Goal: Information Seeking & Learning: Learn about a topic

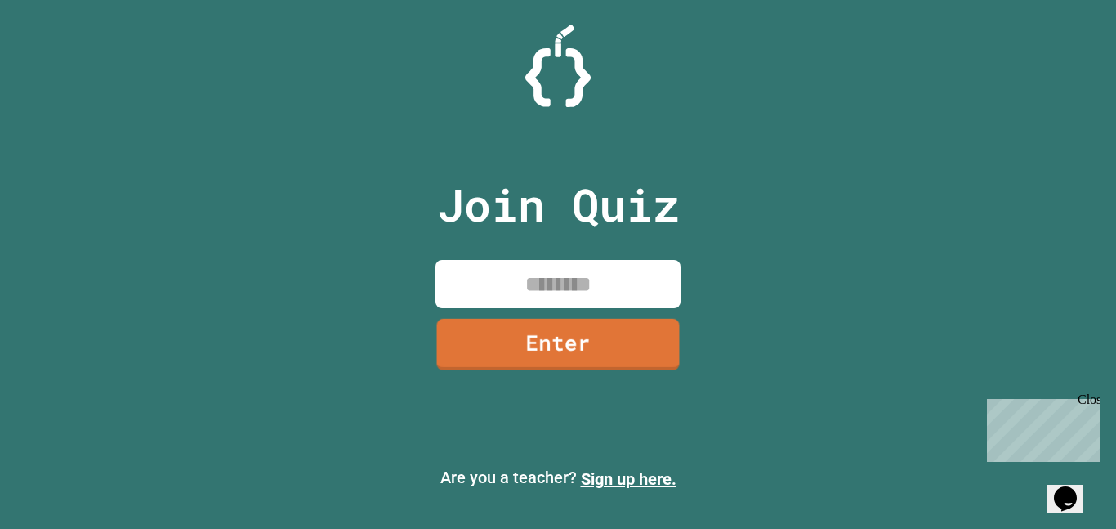
click at [606, 279] on input at bounding box center [558, 284] width 245 height 48
type input "********"
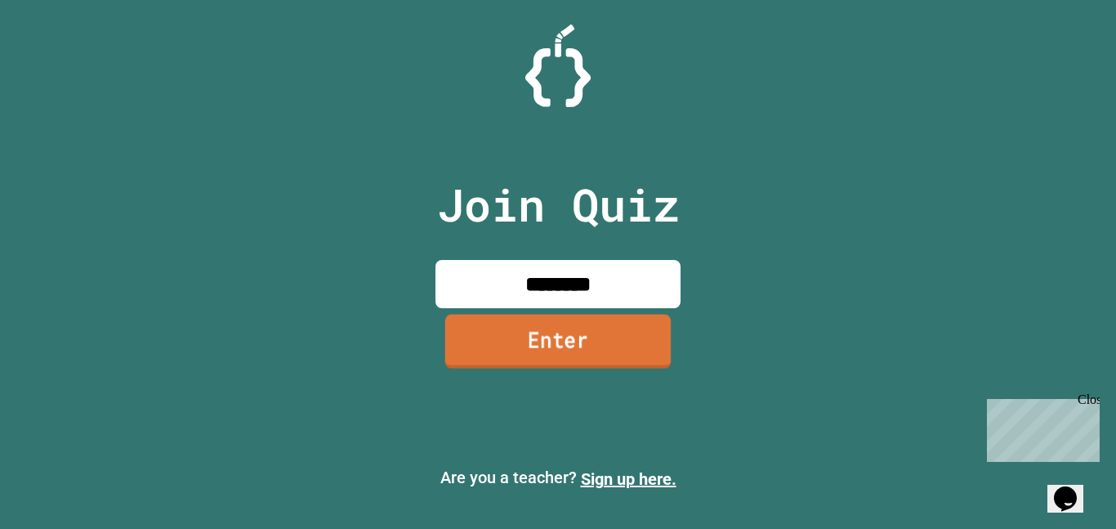
click at [586, 362] on link "Enter" at bounding box center [558, 341] width 226 height 54
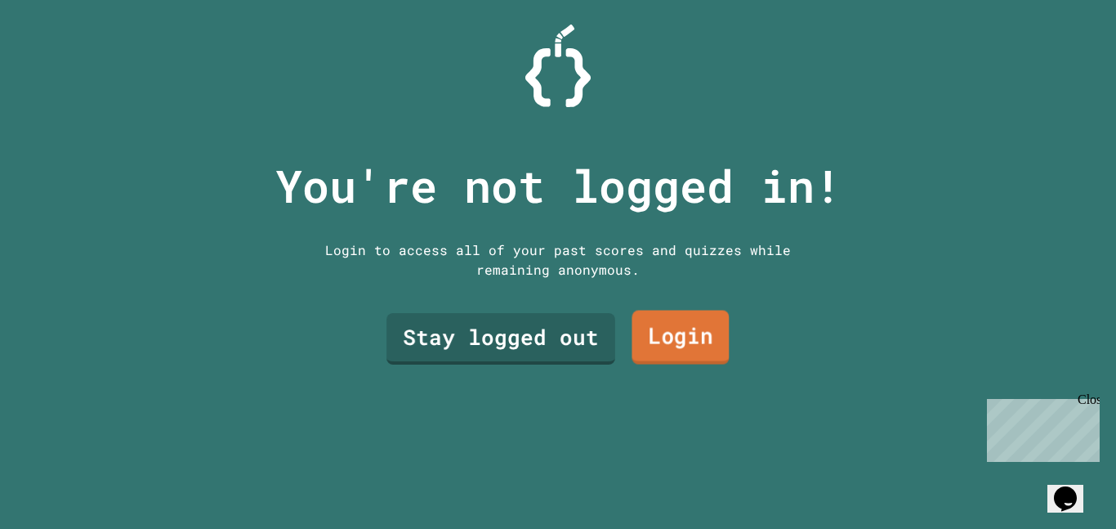
click at [648, 336] on link "Login" at bounding box center [680, 338] width 97 height 54
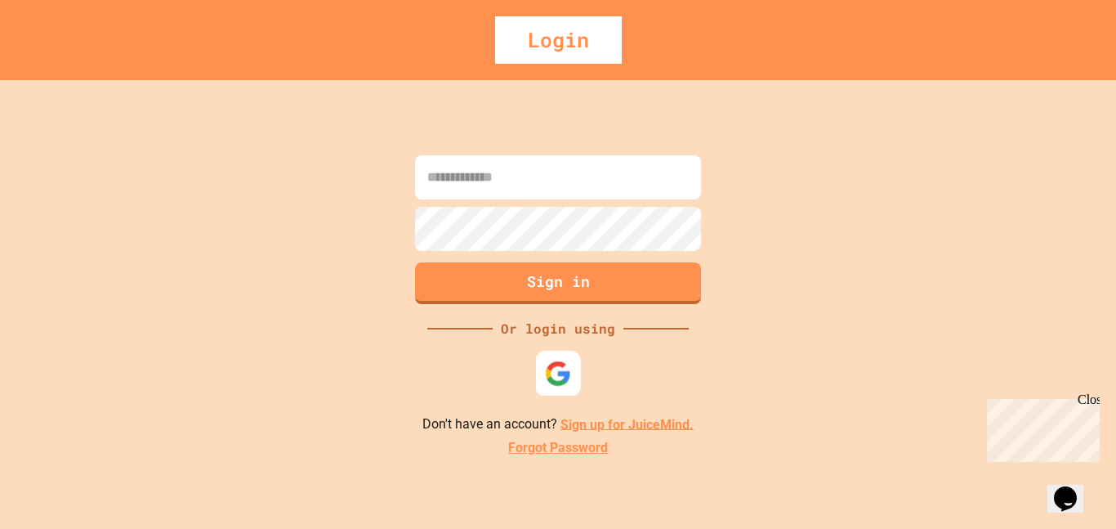
click at [562, 387] on div at bounding box center [558, 373] width 45 height 45
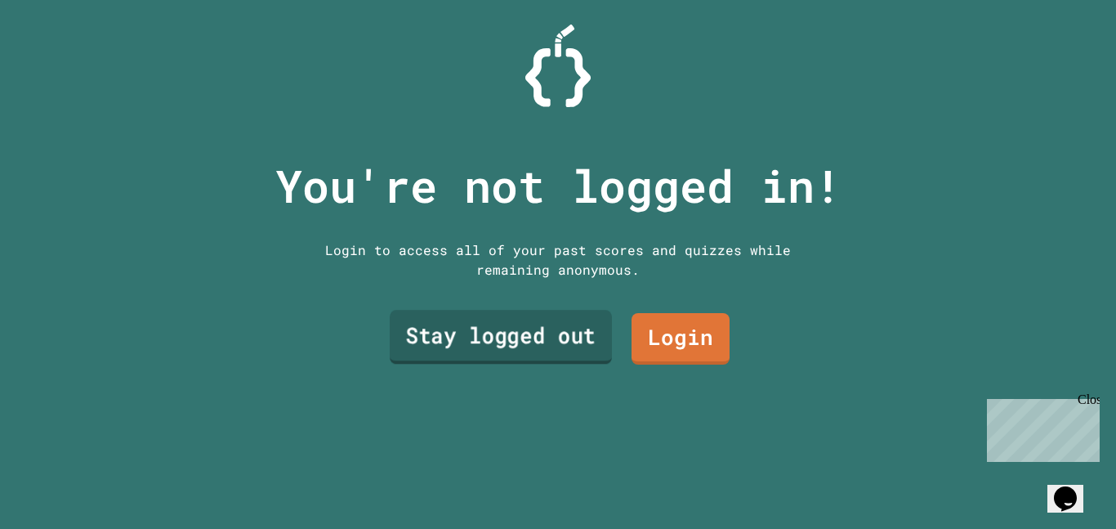
click at [596, 340] on link "Stay logged out" at bounding box center [501, 337] width 222 height 54
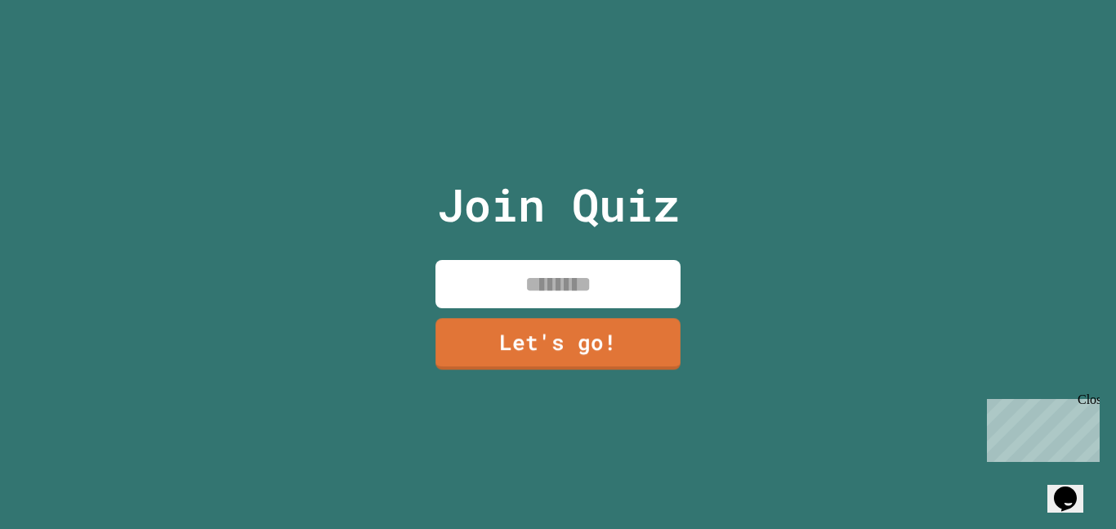
click at [636, 288] on input at bounding box center [558, 284] width 245 height 48
type input "*****"
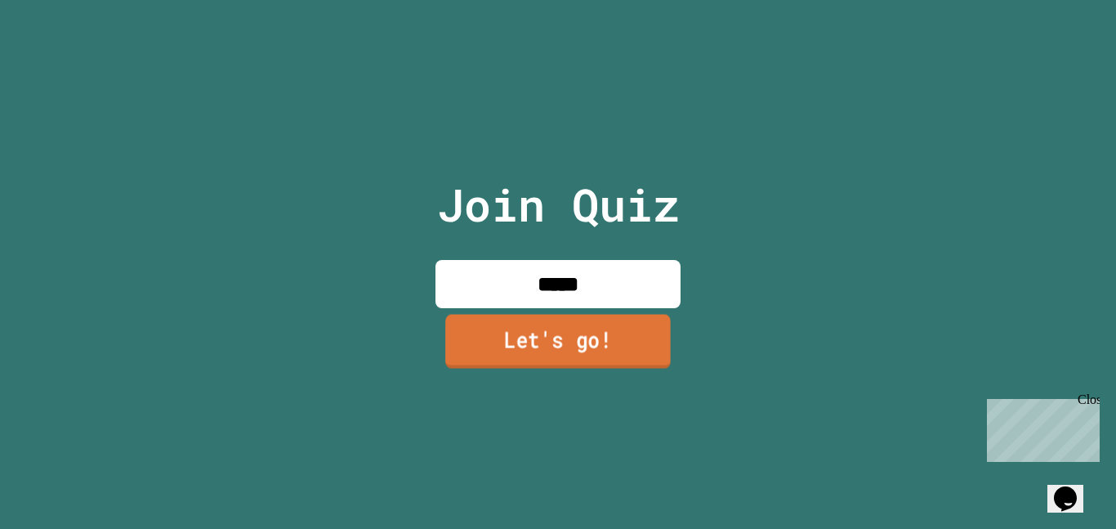
click at [651, 330] on link "Let's go!" at bounding box center [558, 341] width 226 height 54
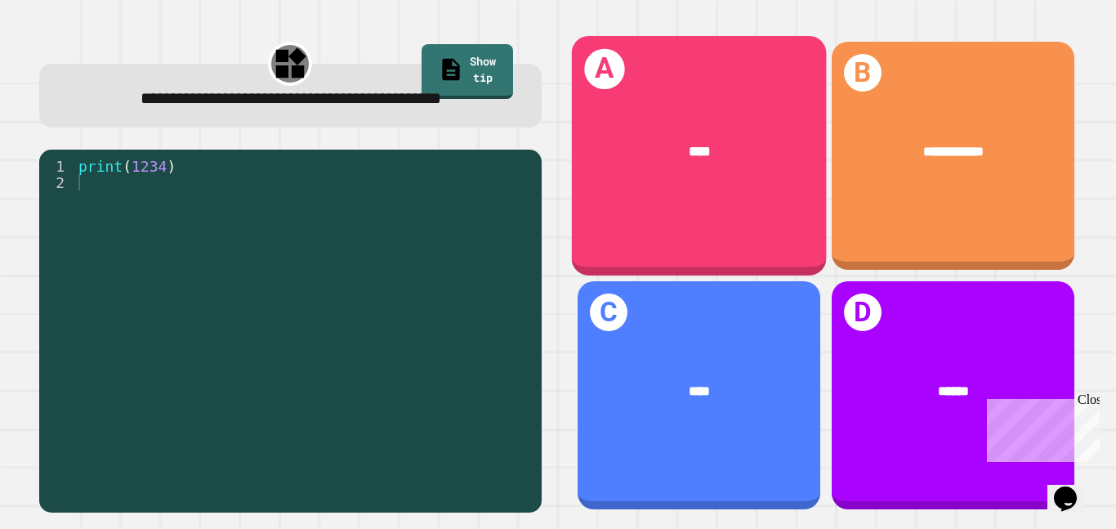
click at [670, 153] on div "****" at bounding box center [700, 151] width 198 height 21
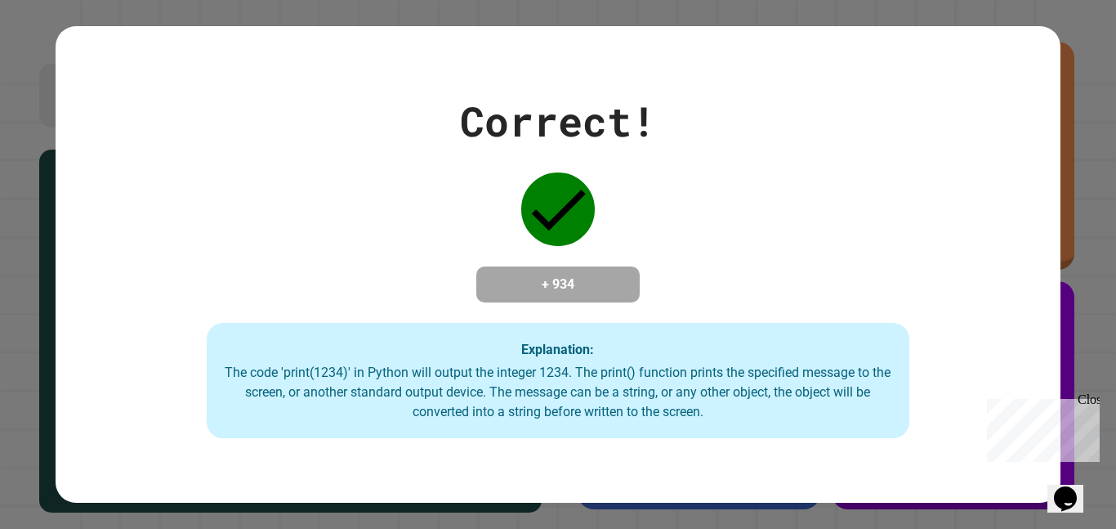
click at [1093, 399] on div "Close" at bounding box center [1088, 402] width 20 height 20
click at [674, 374] on div "The code 'print(1234)' in Python will output the integer 1234. The print() func…" at bounding box center [558, 392] width 671 height 59
click at [581, 233] on icon at bounding box center [558, 209] width 74 height 74
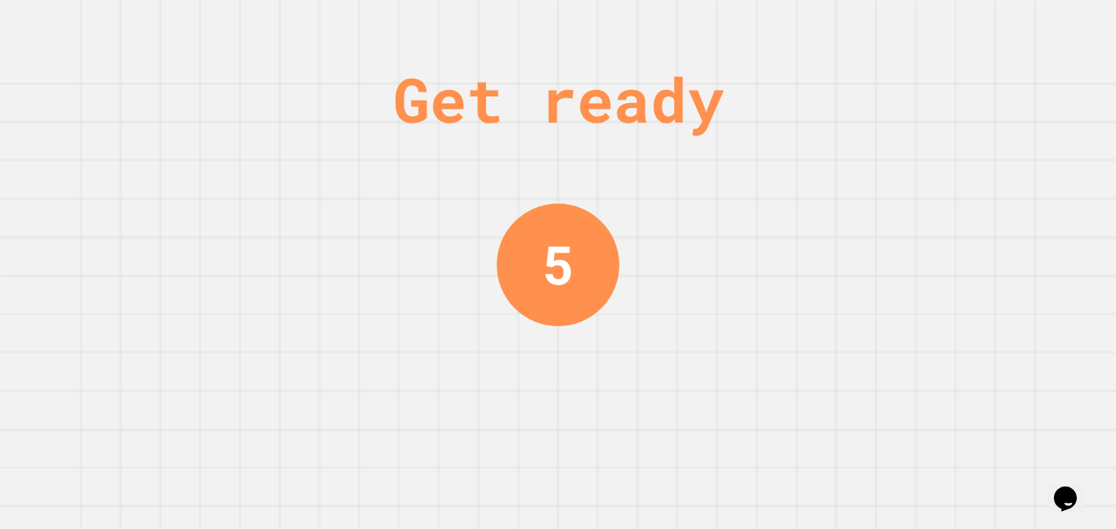
click at [603, 333] on div "Get ready 5" at bounding box center [558, 264] width 123 height 529
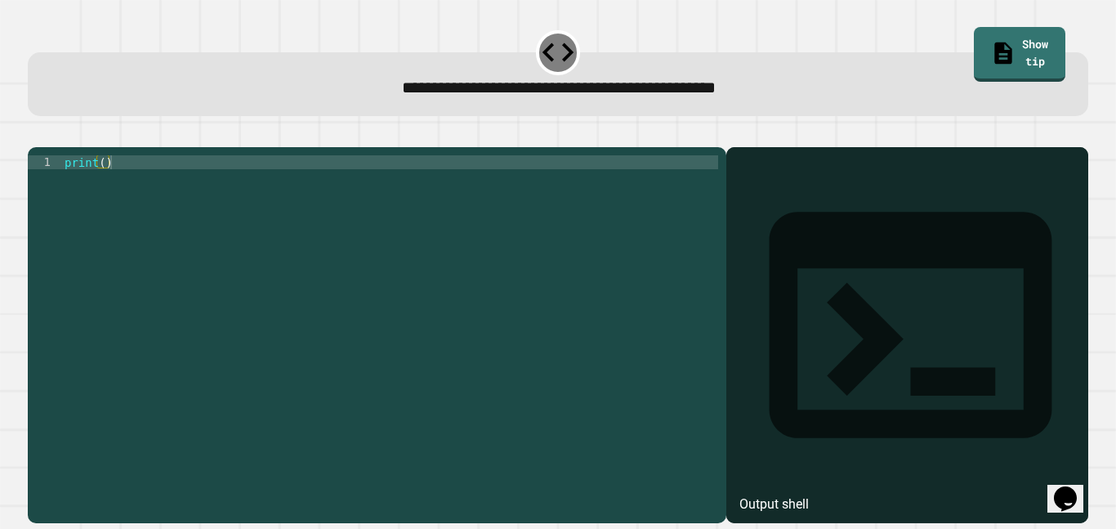
click at [105, 186] on div "print ( )" at bounding box center [389, 328] width 657 height 347
type textarea "**********"
click at [36, 134] on icon "button" at bounding box center [36, 134] width 0 height 0
click at [102, 186] on div "print ( )" at bounding box center [389, 328] width 657 height 347
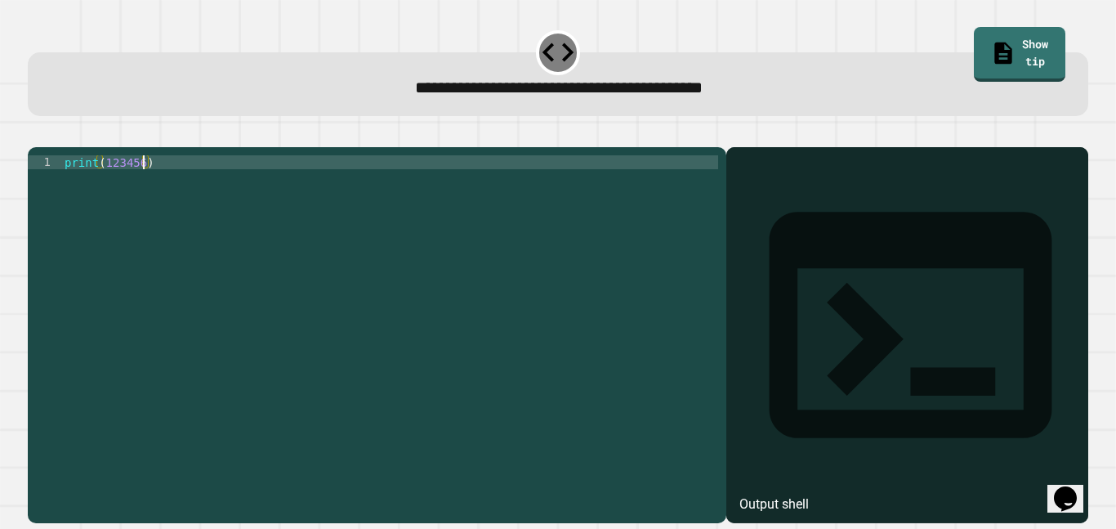
type textarea "**********"
click at [36, 134] on icon "button" at bounding box center [36, 134] width 0 height 0
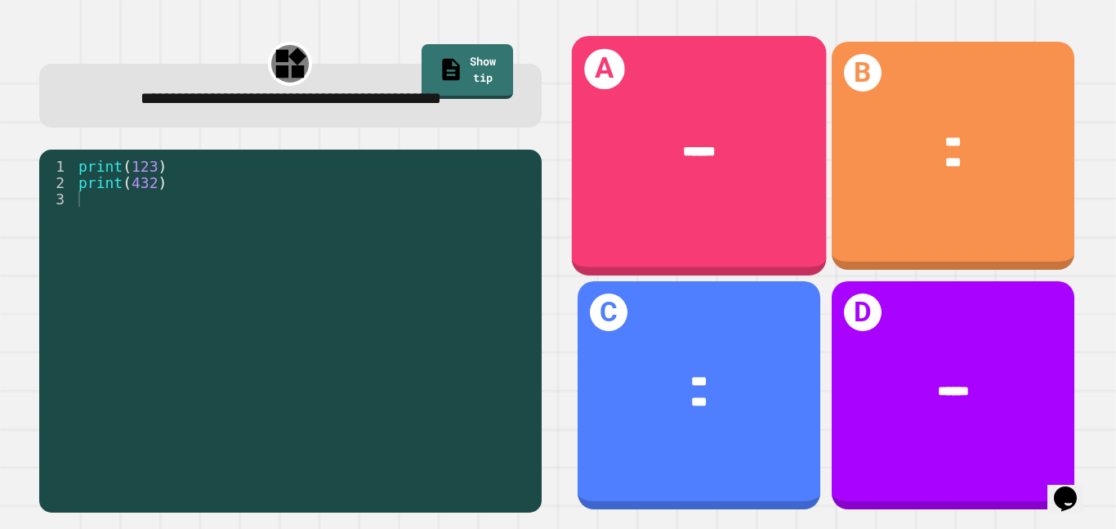
click at [709, 209] on div "A ******" at bounding box center [698, 155] width 255 height 239
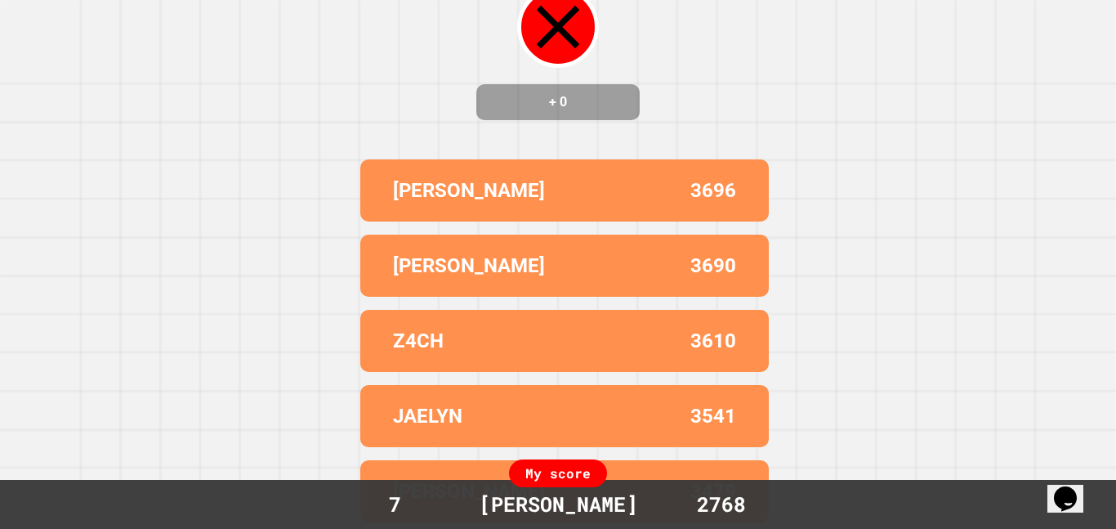
scroll to position [0, 0]
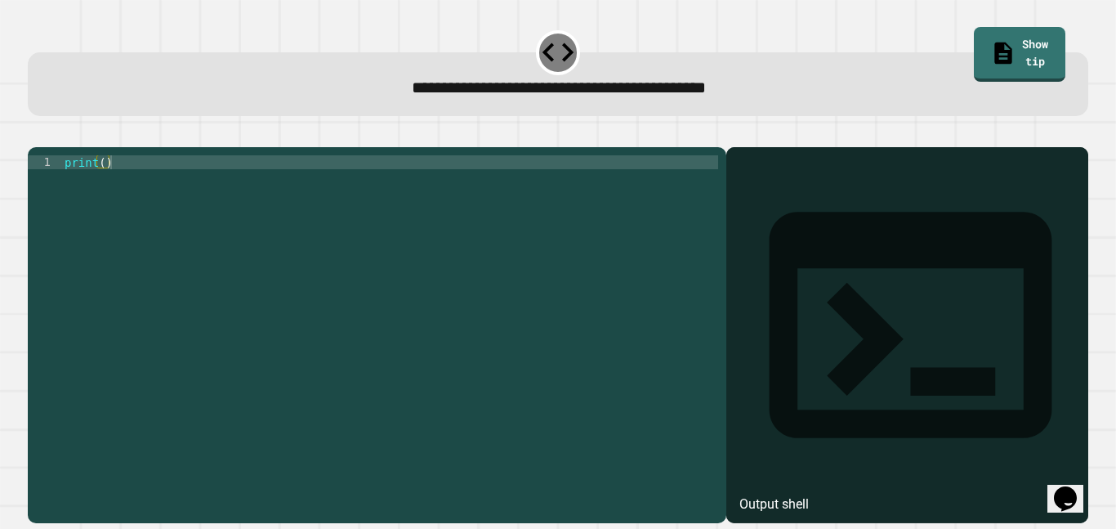
click at [107, 186] on div "print ( )" at bounding box center [389, 328] width 657 height 347
type textarea "**********"
click at [36, 134] on icon "button" at bounding box center [36, 134] width 0 height 0
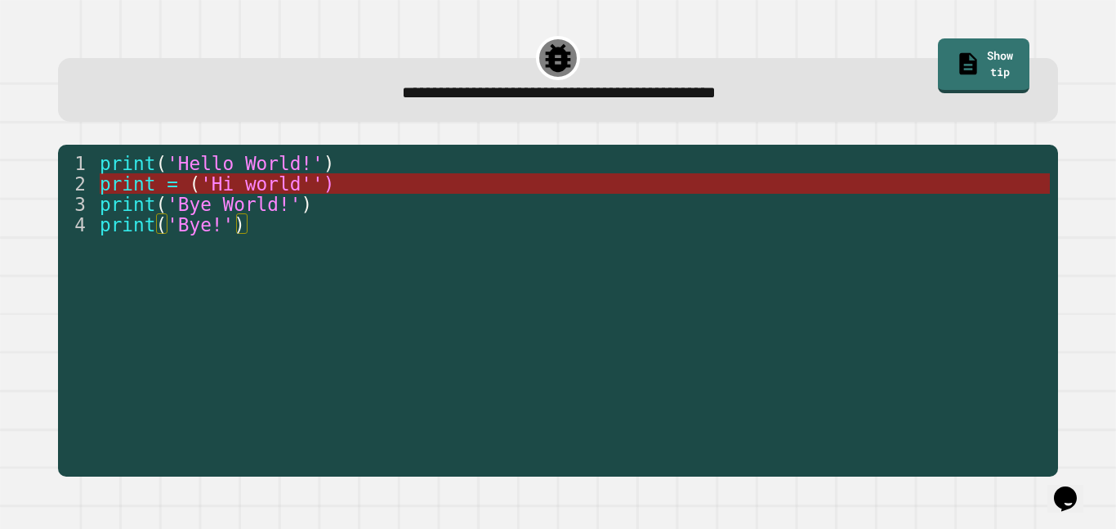
click at [314, 180] on span "'Hi world'')" at bounding box center [267, 183] width 134 height 21
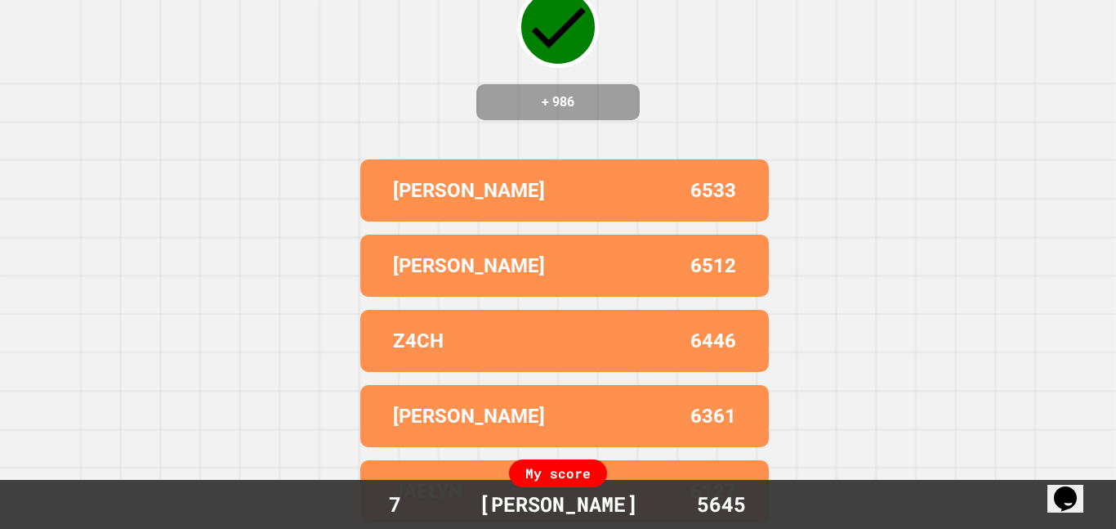
scroll to position [0, 0]
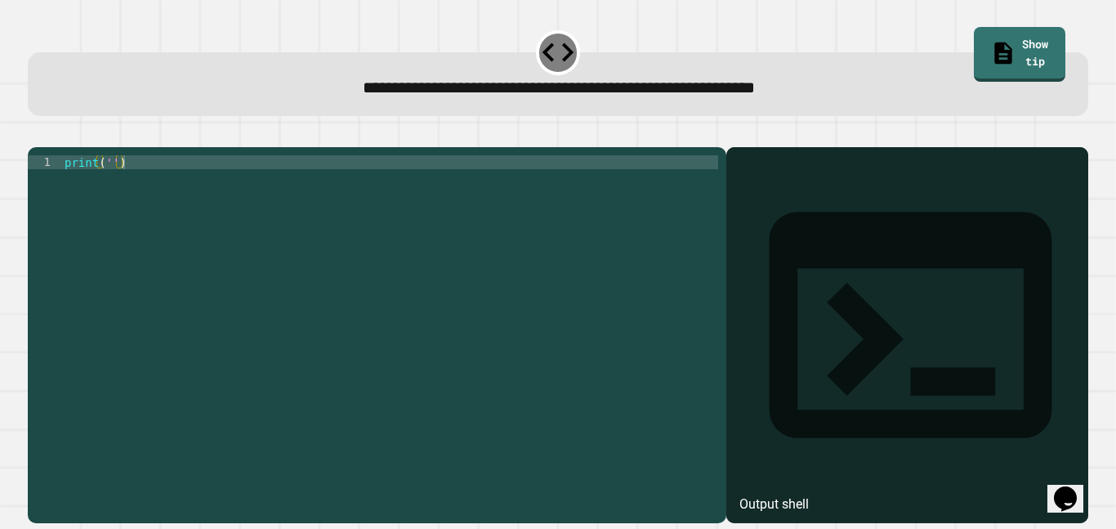
click at [111, 186] on div "print ( '' )" at bounding box center [389, 328] width 657 height 347
click at [36, 134] on icon "button" at bounding box center [36, 134] width 0 height 0
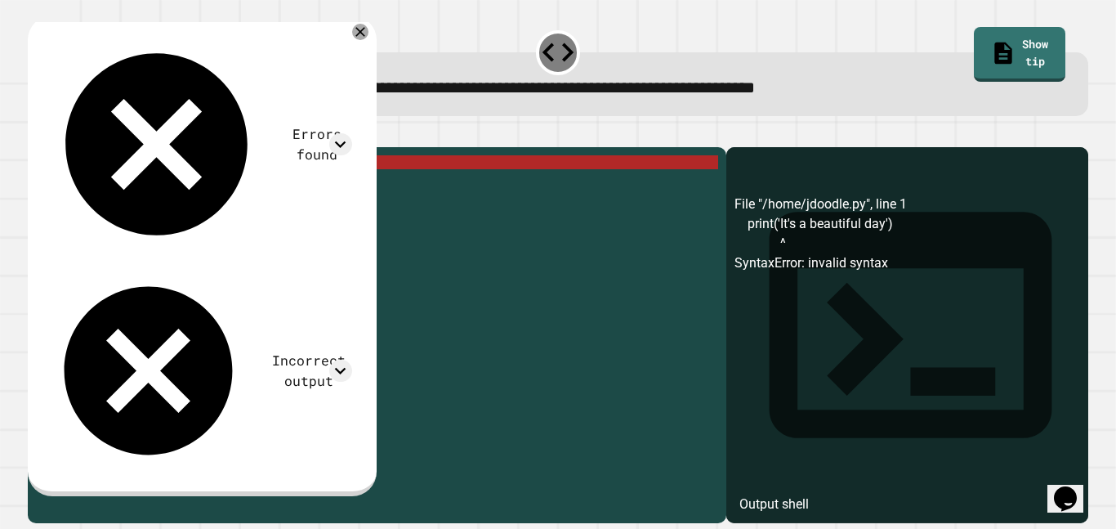
click at [135, 188] on div "print ( 'It' s a beautiful day ')" at bounding box center [389, 328] width 657 height 347
click at [246, 192] on div "print ( 'It' s a beautiful day ')" at bounding box center [389, 328] width 657 height 347
click at [239, 190] on div "print ( 'It' s a beautiful day ')" at bounding box center [389, 328] width 657 height 347
click at [222, 187] on div "print ( 'It' s a beautiful day ')" at bounding box center [389, 328] width 657 height 347
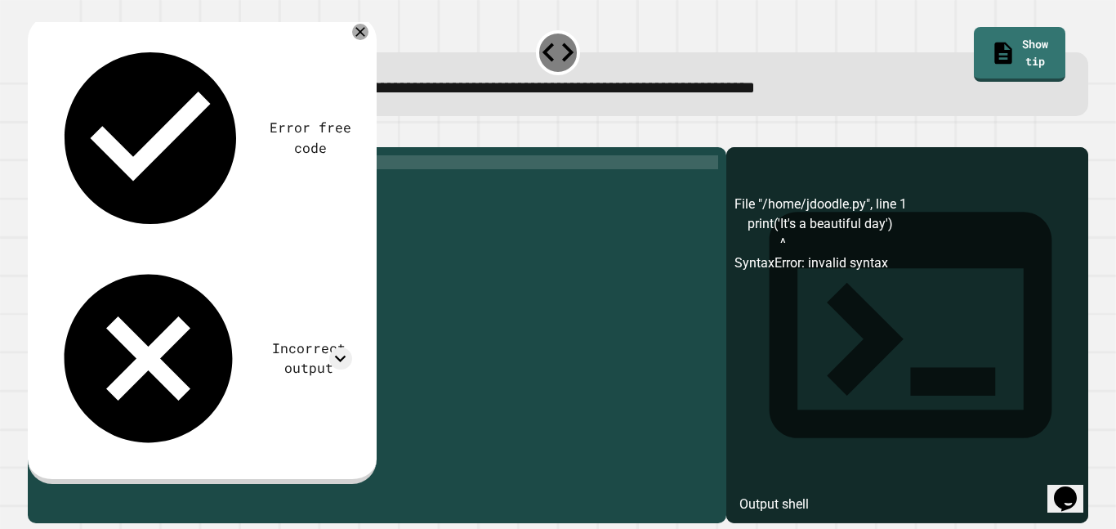
scroll to position [0, 9]
click at [36, 134] on icon "button" at bounding box center [36, 134] width 0 height 0
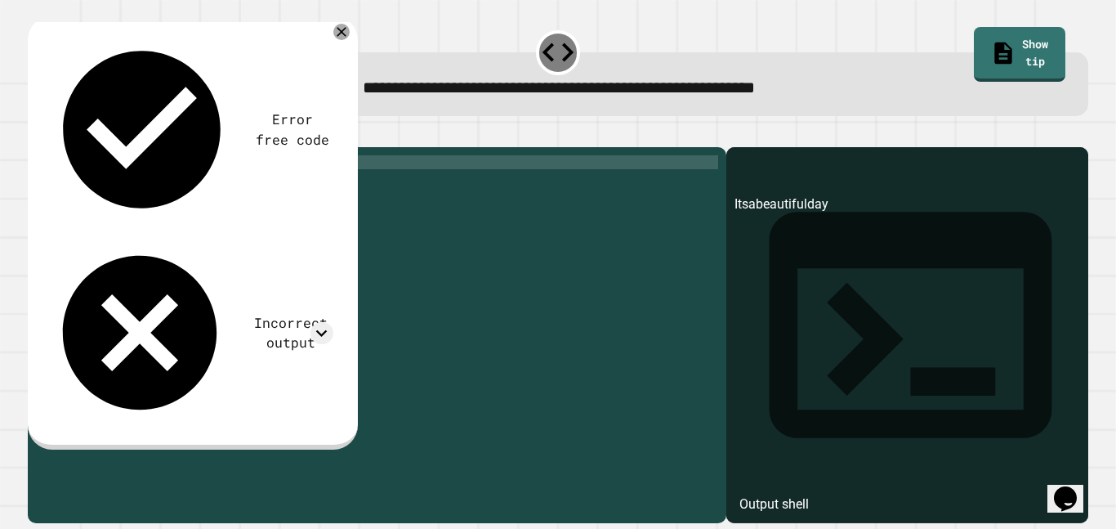
click at [127, 183] on div "print ( 'Itsabeautifulday' )" at bounding box center [389, 328] width 657 height 347
click at [136, 185] on div "print ( 'Itsabeautifulday' )" at bounding box center [389, 328] width 657 height 347
click at [132, 183] on div "print ( 'Itsabeautifulday' )" at bounding box center [389, 328] width 657 height 347
click at [141, 186] on div "print ( 'Its abeautifulday' )" at bounding box center [389, 328] width 657 height 347
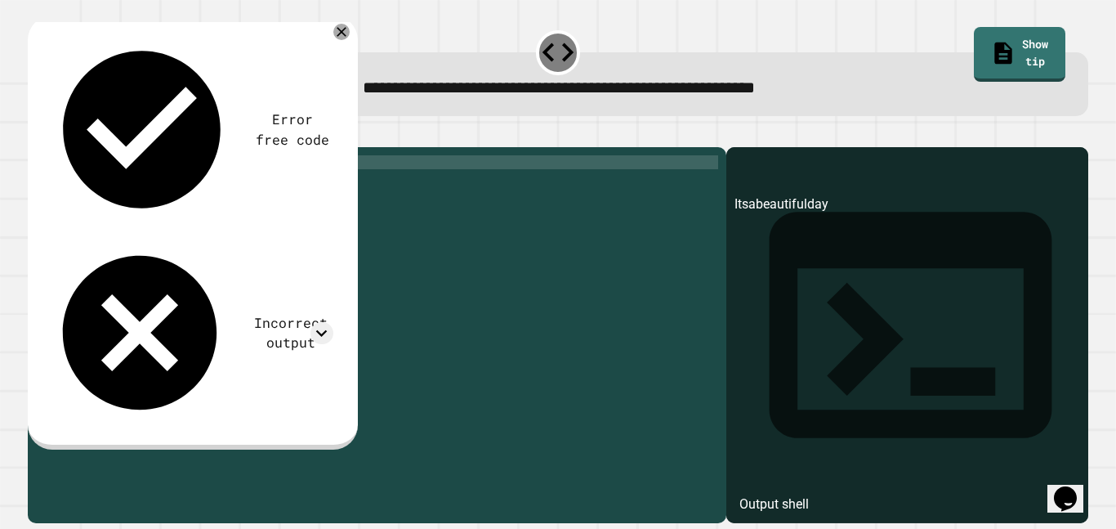
scroll to position [0, 11]
click at [202, 193] on div "print ( 'Its a beautifulday' )" at bounding box center [389, 328] width 657 height 347
click at [49, 141] on icon "button" at bounding box center [46, 143] width 9 height 11
click at [121, 185] on div "print ( 'Its a beautiful day' )" at bounding box center [389, 328] width 657 height 347
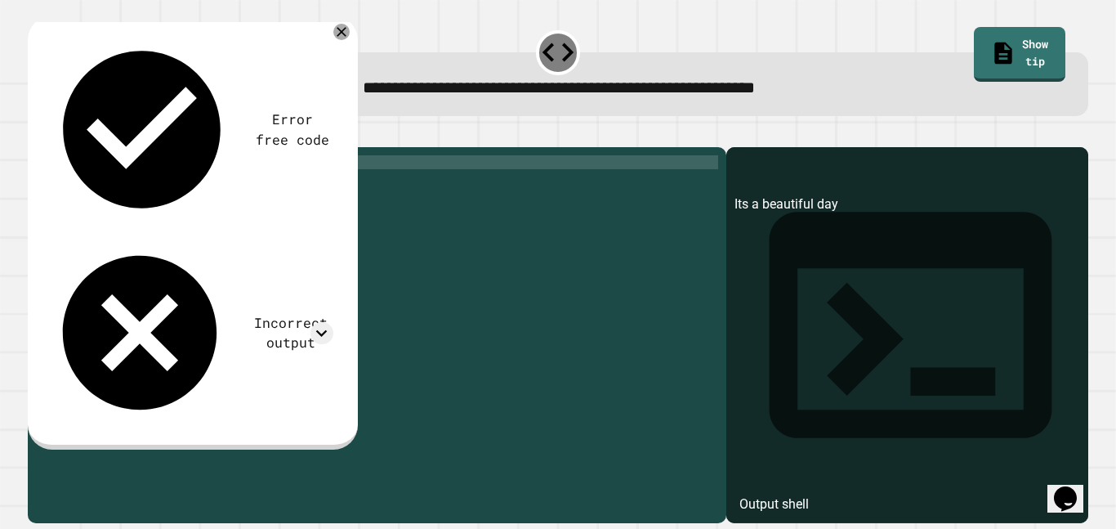
scroll to position [0, 9]
click at [110, 188] on div "print ( 'It' s a beautiful day ')" at bounding box center [389, 328] width 657 height 347
type textarea "**********"
click at [36, 134] on button "button" at bounding box center [36, 134] width 0 height 0
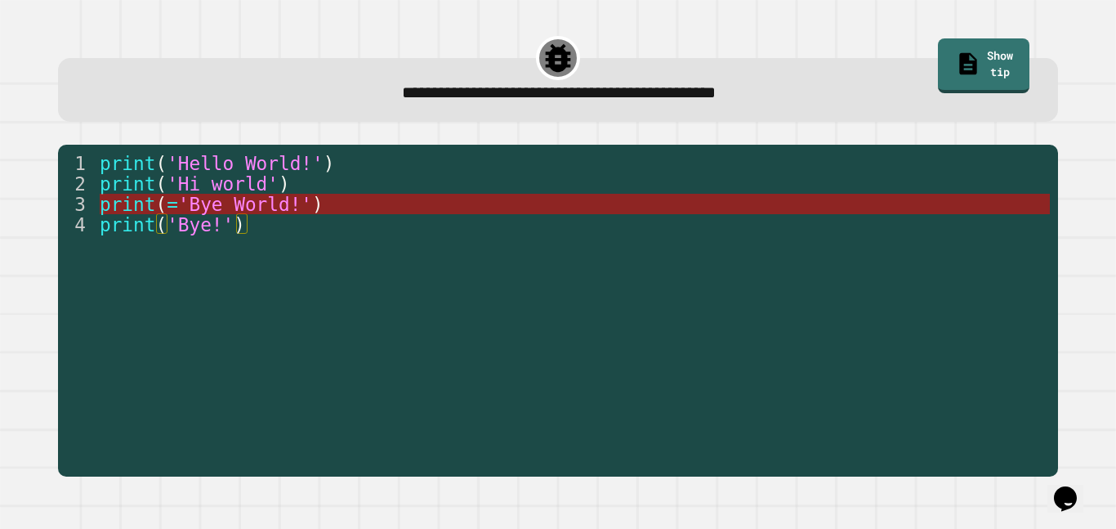
click at [306, 196] on span "'Bye World!'" at bounding box center [245, 204] width 134 height 21
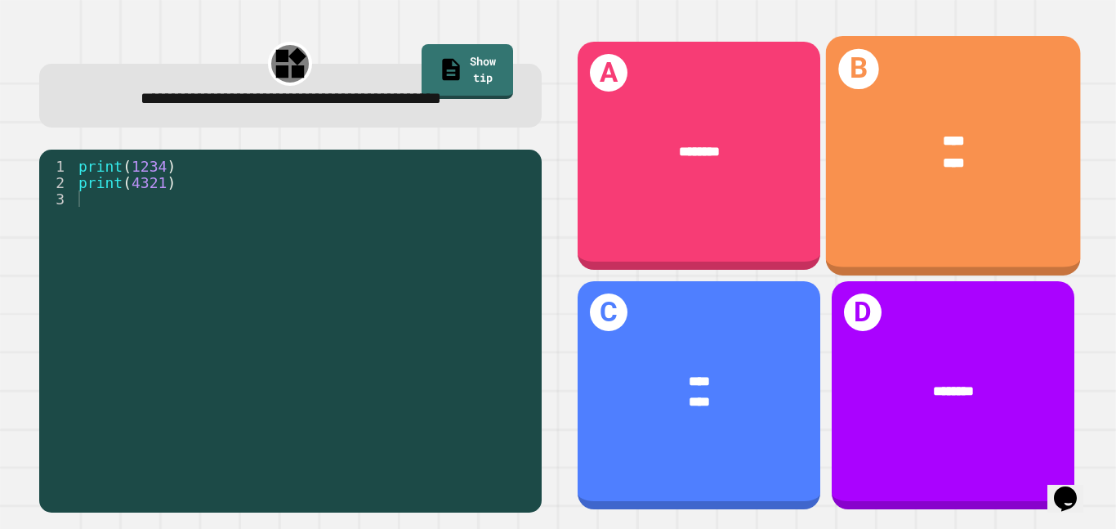
click at [955, 186] on div "**** ****" at bounding box center [952, 151] width 255 height 99
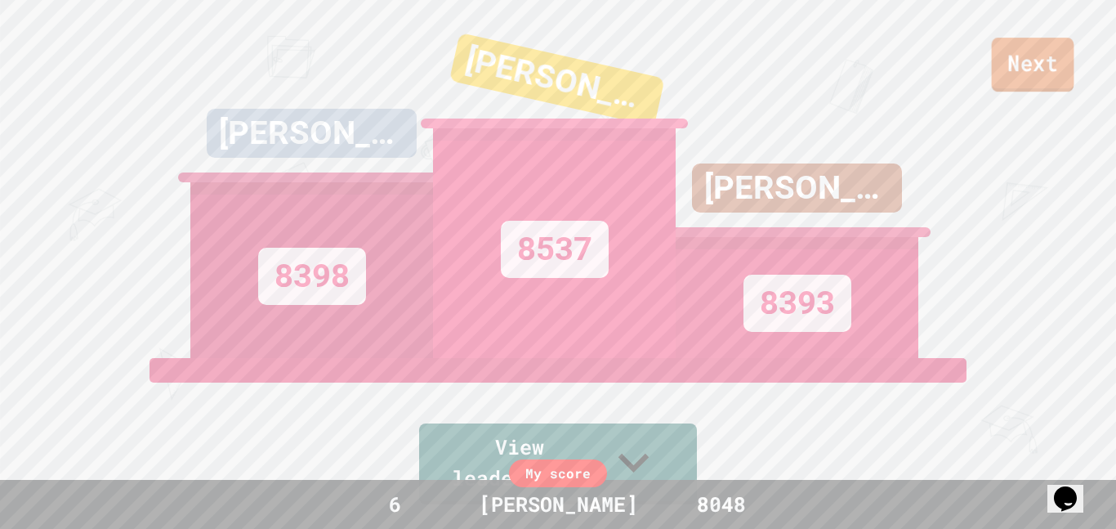
click at [1018, 75] on link "Next" at bounding box center [1033, 65] width 83 height 54
